Goal: Find specific page/section: Find specific page/section

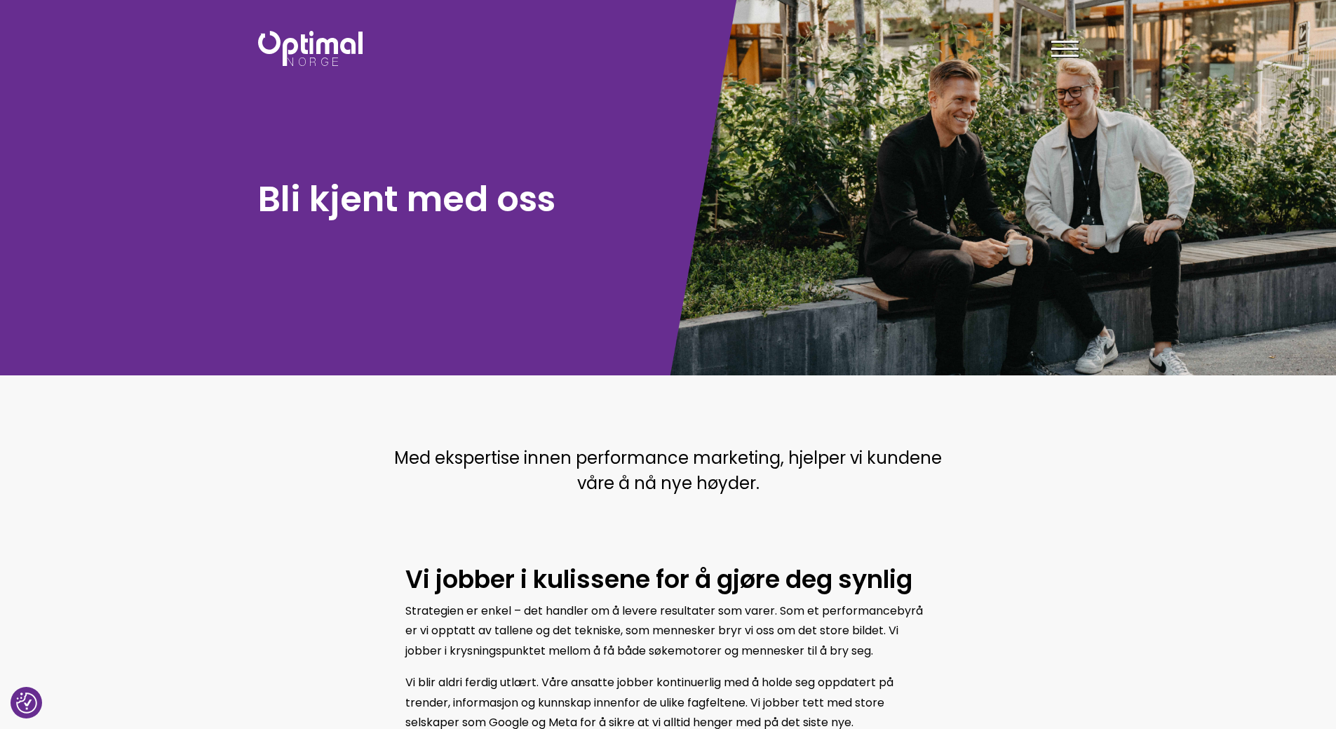
click at [1067, 54] on div at bounding box center [1064, 51] width 27 height 35
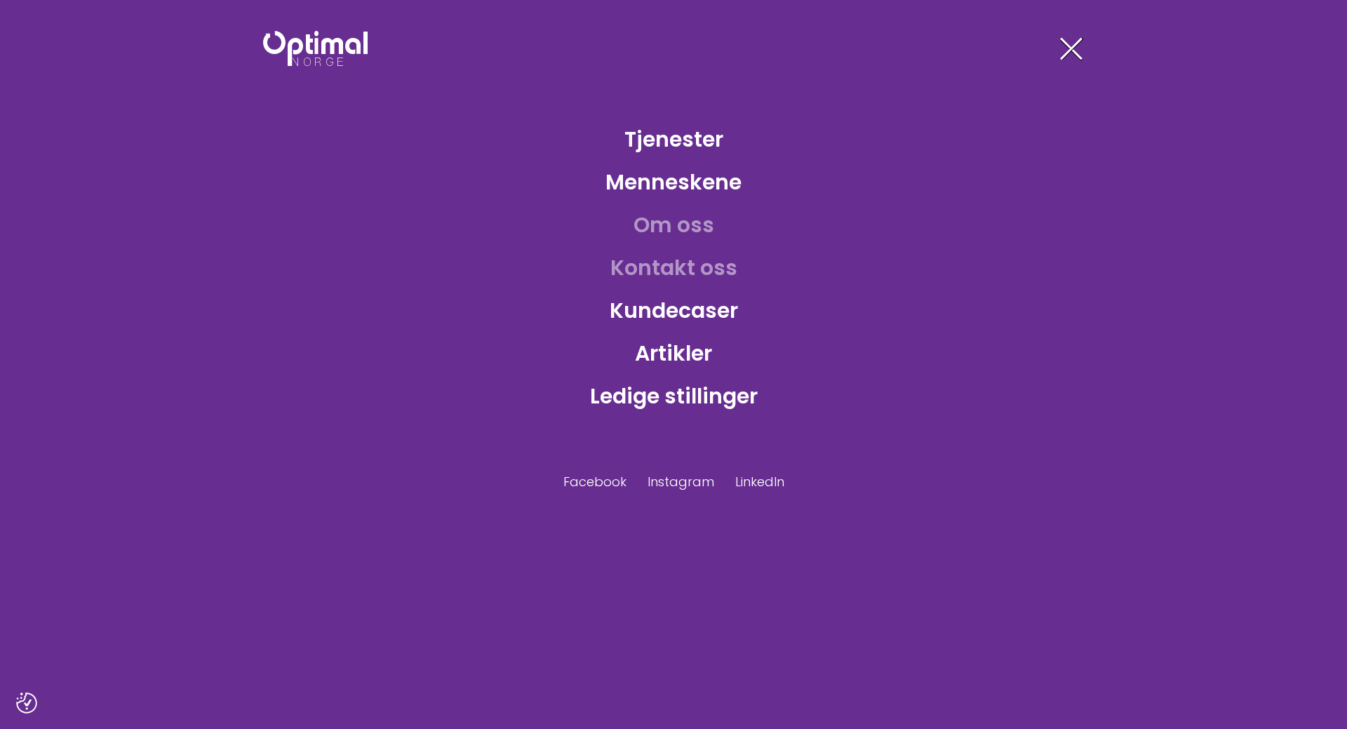
click at [691, 264] on link "Kontakt oss" at bounding box center [673, 268] width 149 height 46
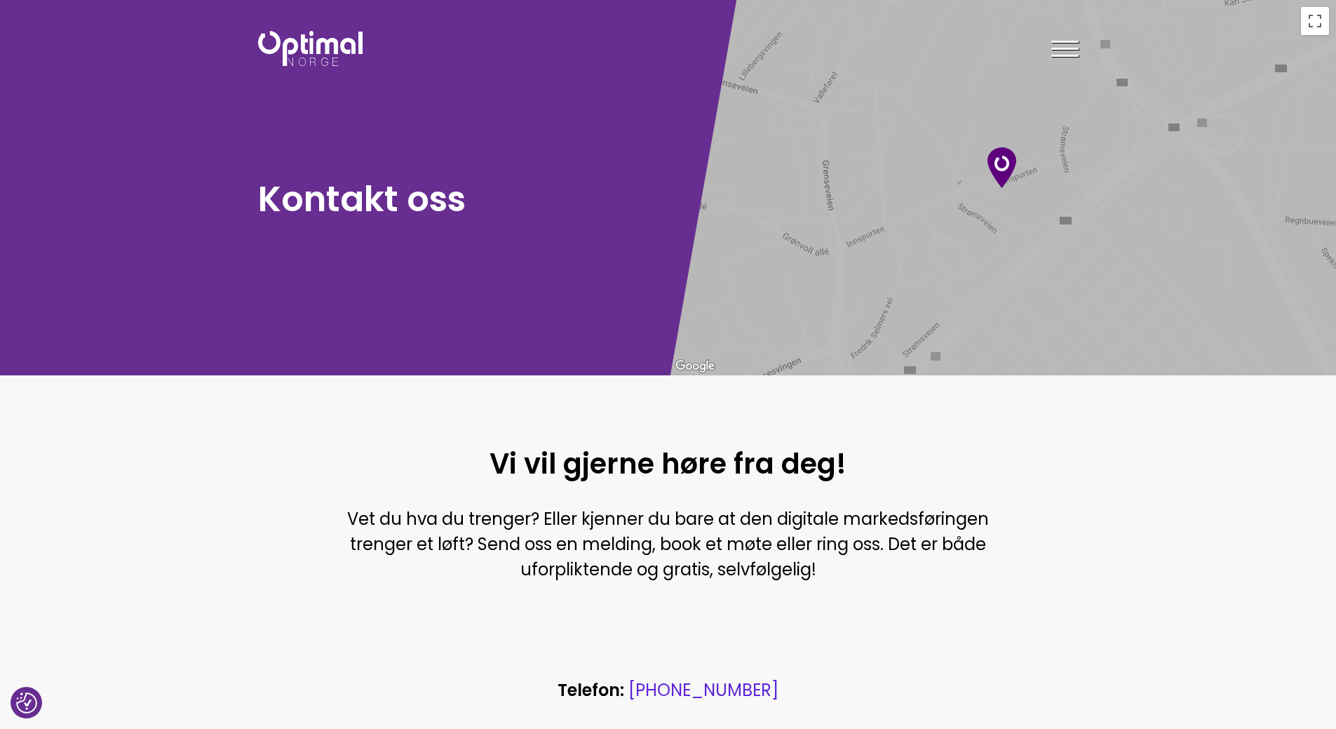
click at [995, 218] on div at bounding box center [1002, 187] width 668 height 375
click at [1072, 48] on span at bounding box center [1064, 49] width 27 height 2
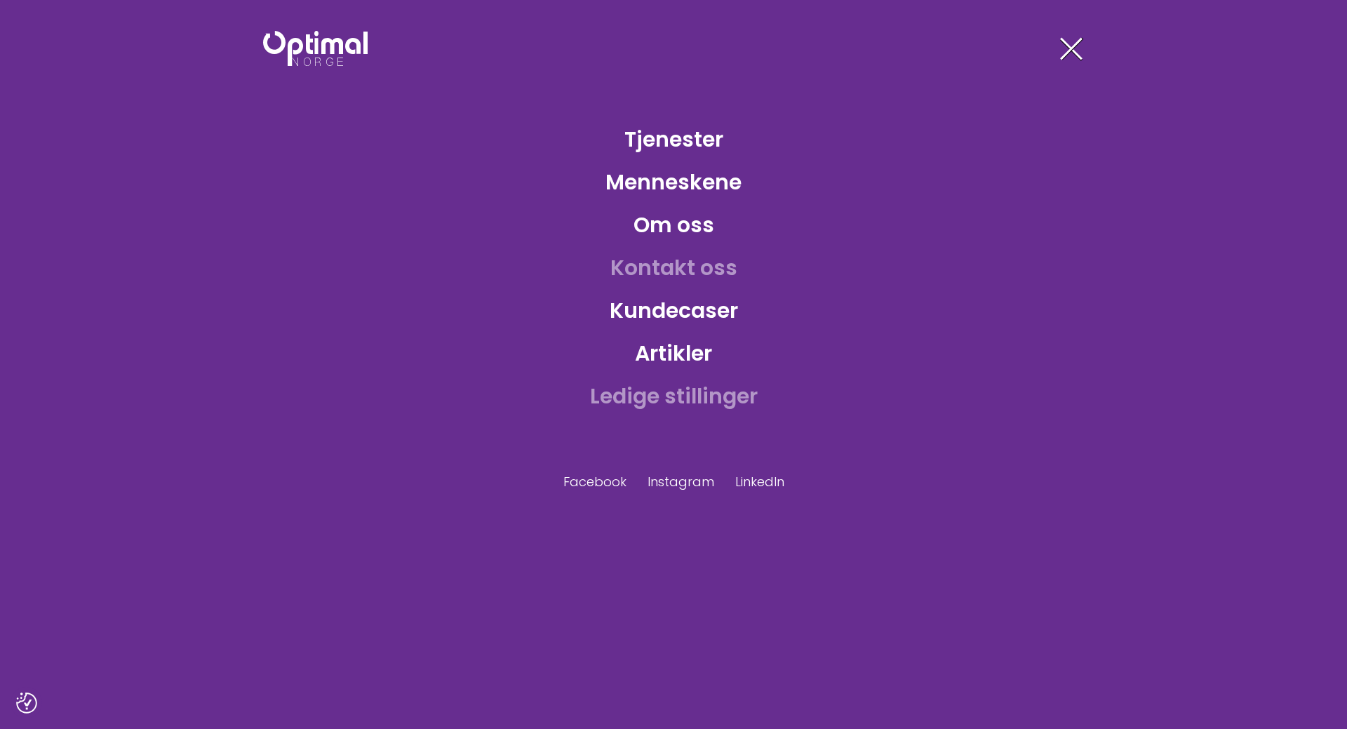
click at [675, 401] on link "Ledige stillinger" at bounding box center [674, 396] width 190 height 46
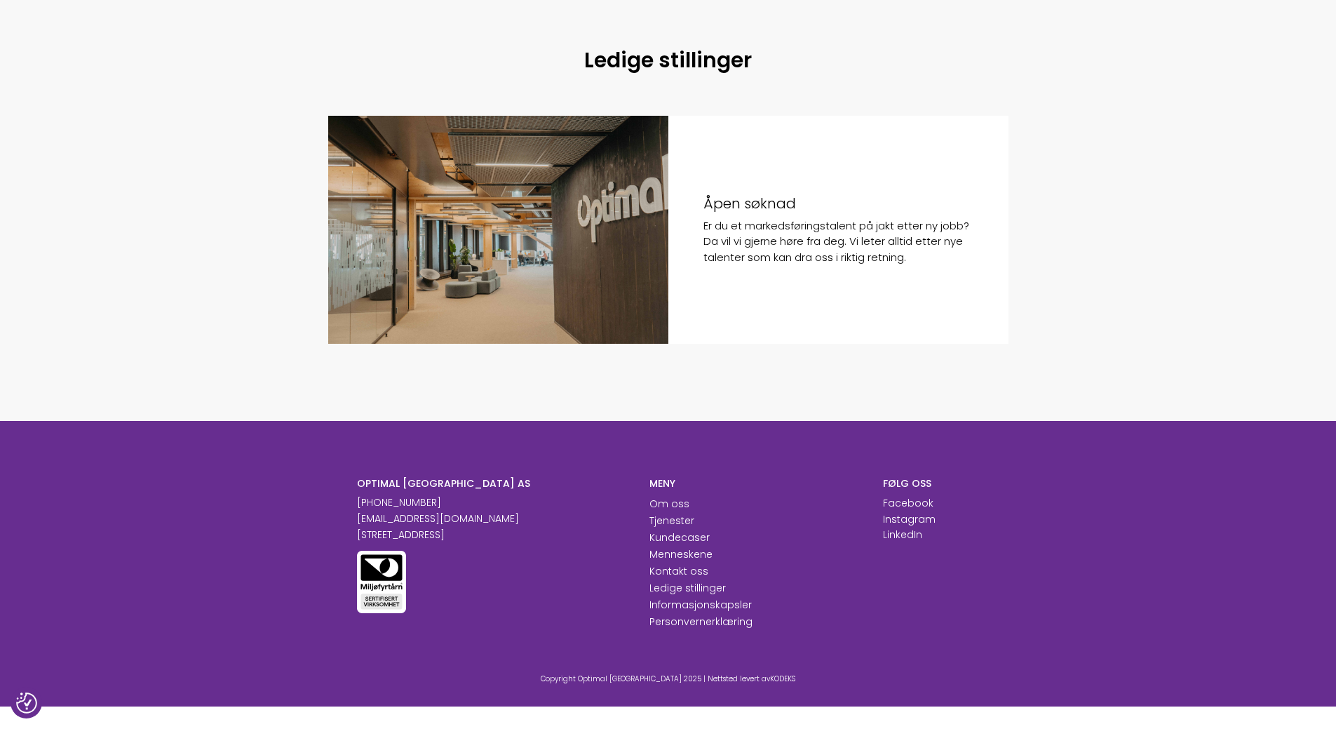
scroll to position [1077, 0]
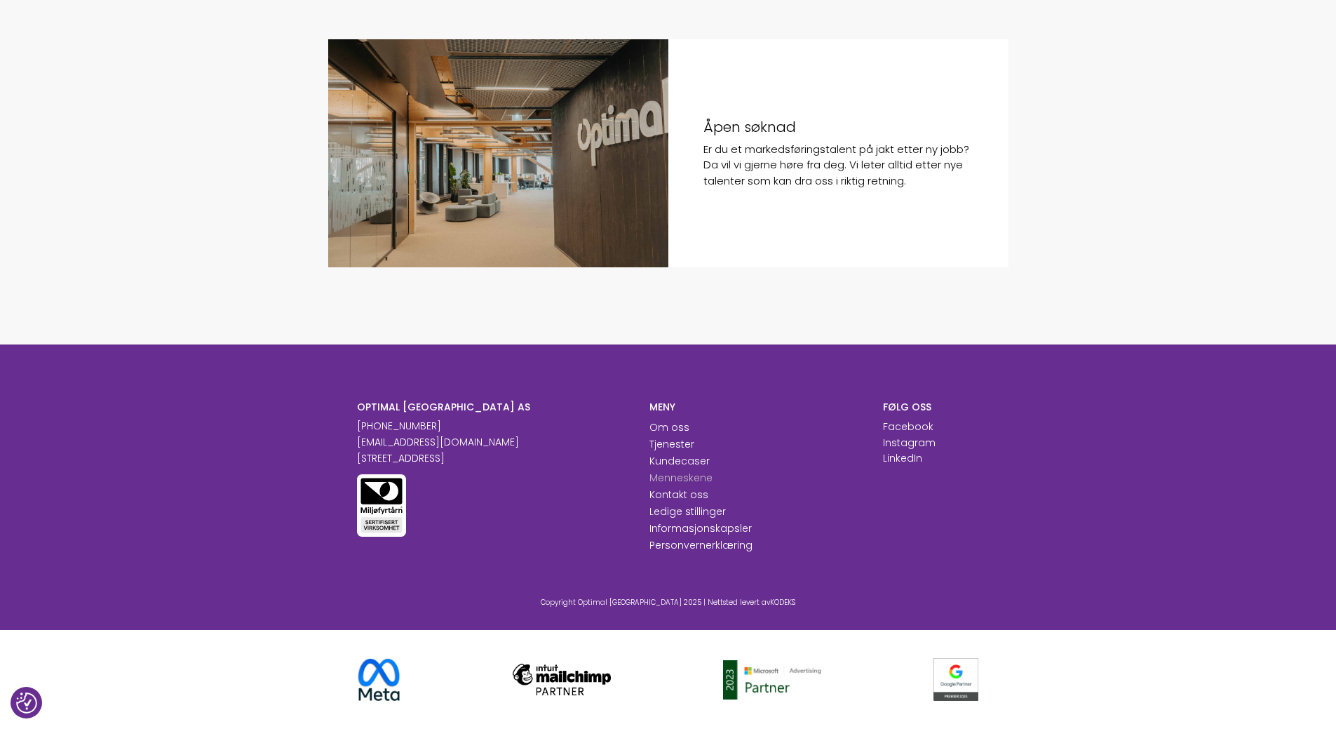
click at [686, 477] on link "Menneskene" at bounding box center [680, 478] width 63 height 14
